Goal: Transaction & Acquisition: Purchase product/service

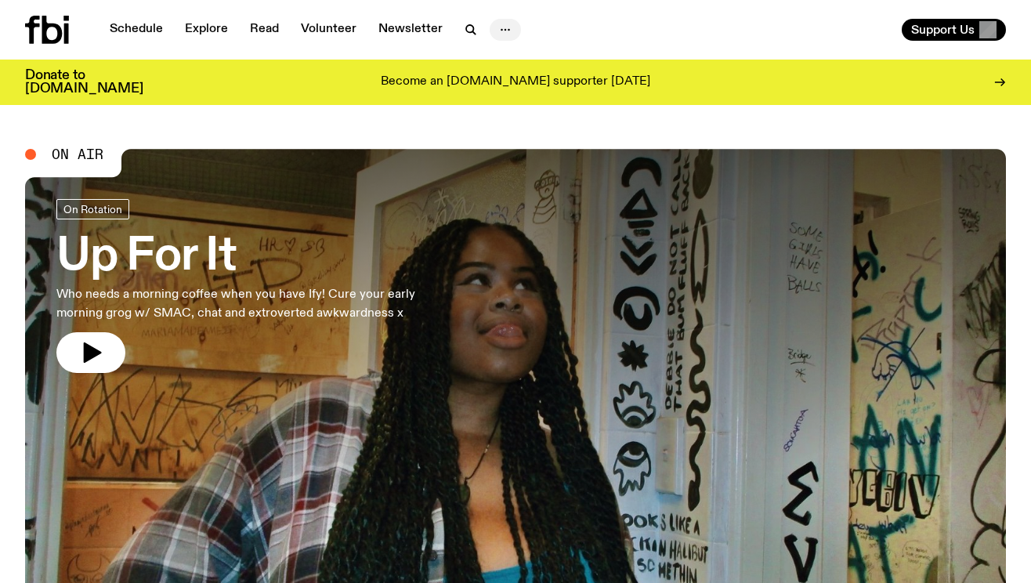
click at [498, 25] on icon "button" at bounding box center [505, 29] width 19 height 19
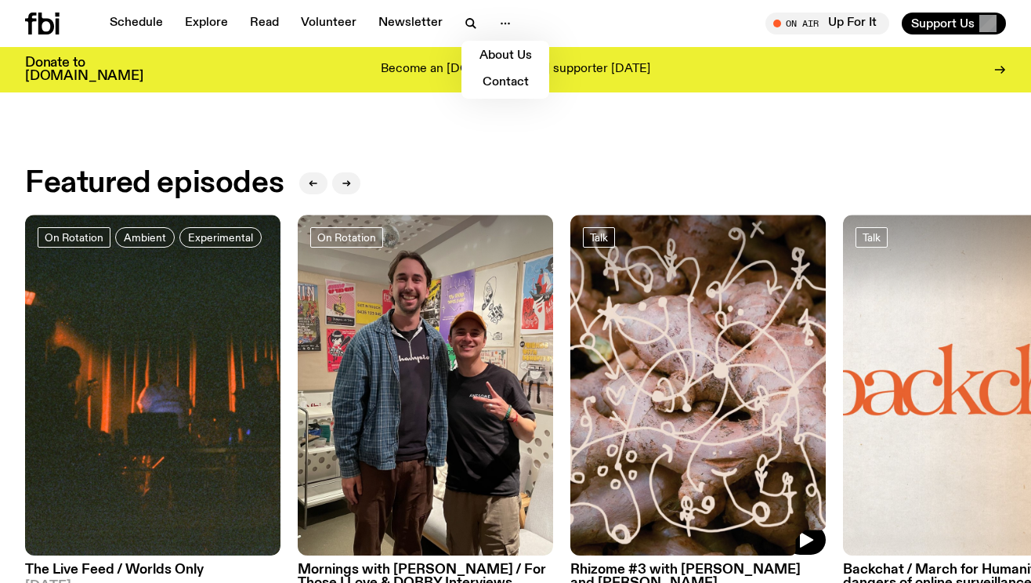
scroll to position [385, 0]
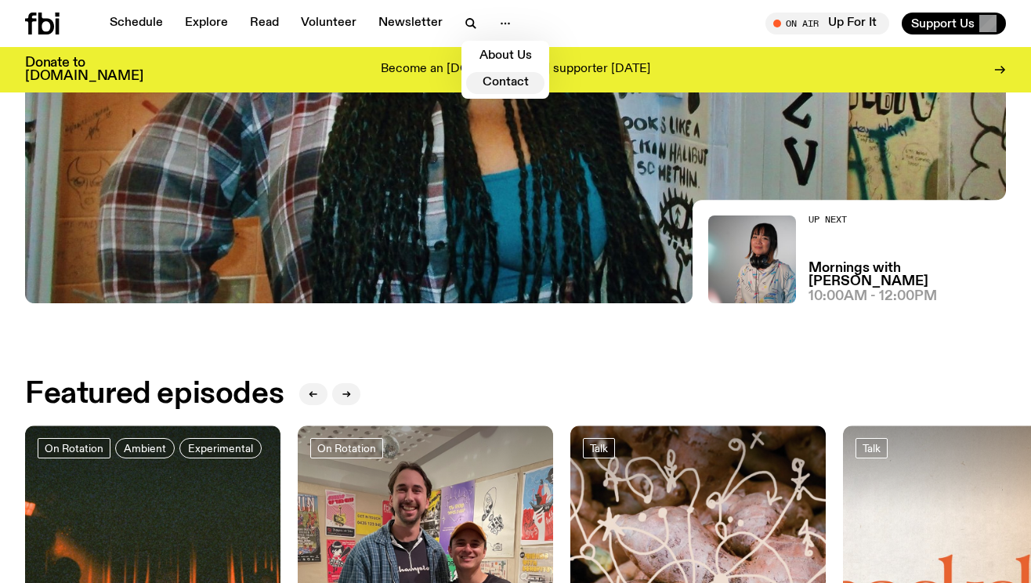
click at [501, 76] on link "Contact" at bounding box center [505, 83] width 78 height 22
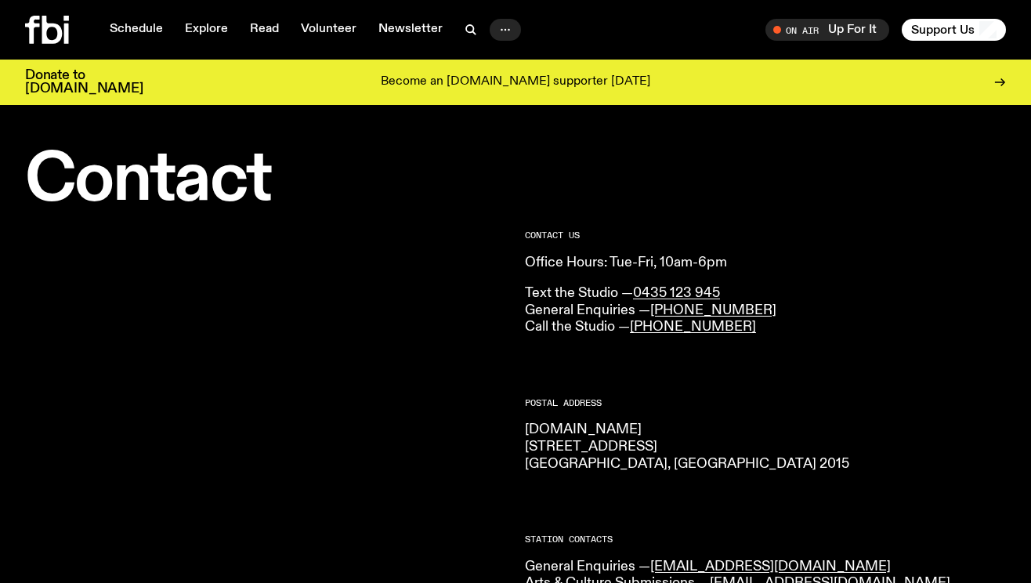
click at [501, 27] on icon "button" at bounding box center [505, 29] width 19 height 19
click at [952, 29] on span "Support Us" at bounding box center [942, 30] width 63 height 14
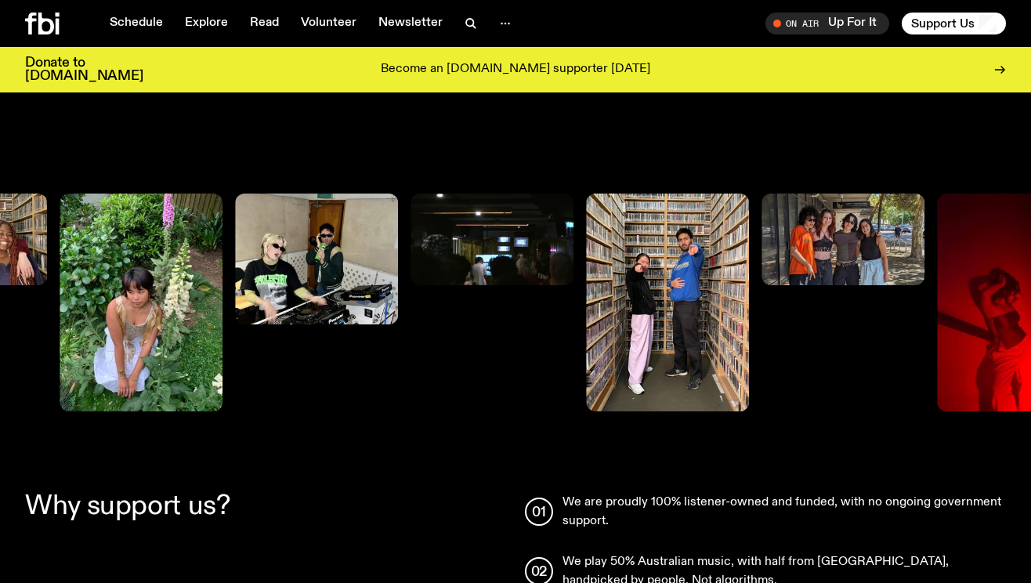
scroll to position [698, 0]
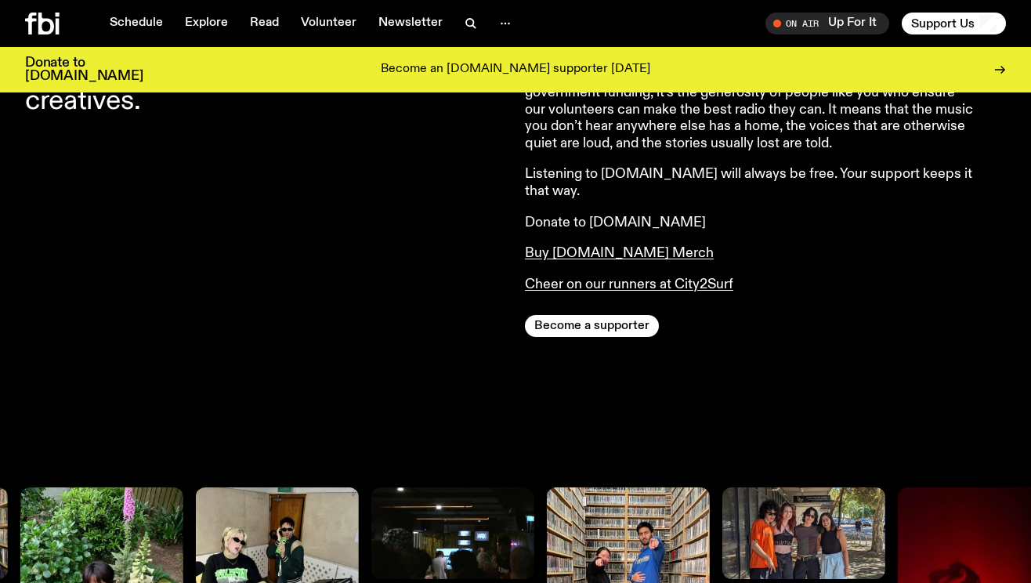
click at [561, 215] on link "Donate to [DOMAIN_NAME]" at bounding box center [615, 222] width 181 height 14
